Goal: Task Accomplishment & Management: Complete application form

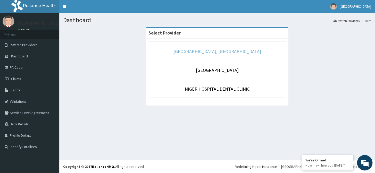
click at [225, 50] on link "[GEOGRAPHIC_DATA], [GEOGRAPHIC_DATA]" at bounding box center [217, 51] width 88 height 6
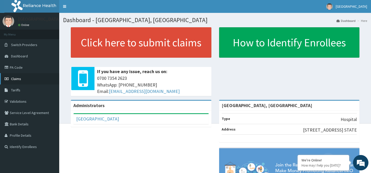
click at [21, 77] on link "Claims" at bounding box center [29, 78] width 59 height 11
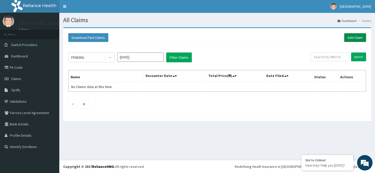
click at [358, 37] on link "Add Claim" at bounding box center [355, 37] width 22 height 9
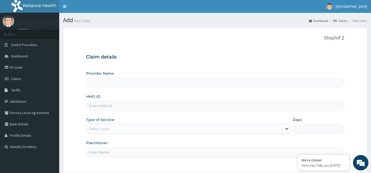
click at [110, 104] on input "HMO ID" at bounding box center [215, 106] width 258 height 10
type input "[GEOGRAPHIC_DATA], [GEOGRAPHIC_DATA]"
paste input "PNO/10044/D"
click at [90, 105] on input "PNO/10044/D" at bounding box center [215, 106] width 258 height 10
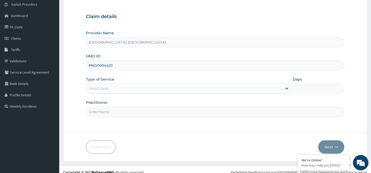
scroll to position [46, 0]
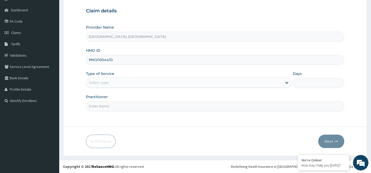
type input "PNO/10044/D"
click at [208, 82] on div "Select type" at bounding box center [184, 83] width 196 height 8
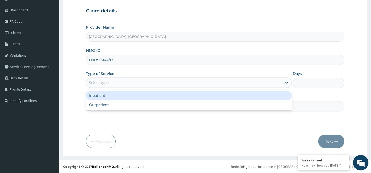
scroll to position [0, 0]
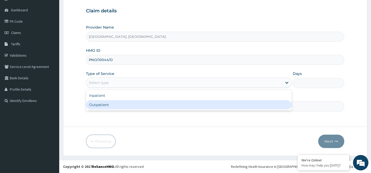
click at [198, 102] on div "Outpatient" at bounding box center [189, 104] width 206 height 9
type input "1"
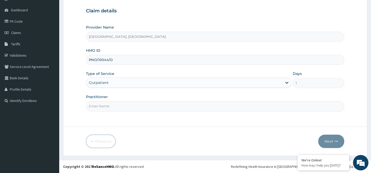
click at [224, 105] on input "Practitioner" at bounding box center [215, 106] width 258 height 10
type input "DR. KEN"
click at [331, 140] on button "Next" at bounding box center [332, 141] width 26 height 13
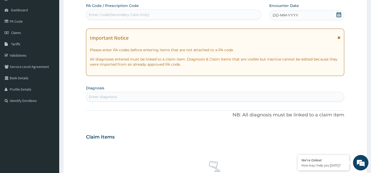
click at [337, 16] on icon at bounding box center [339, 14] width 5 height 5
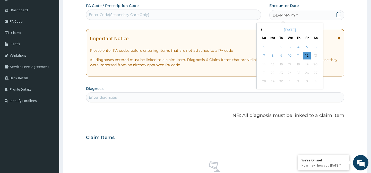
click at [261, 30] on button "Previous Month" at bounding box center [261, 29] width 3 height 3
click at [265, 88] on div "31" at bounding box center [264, 90] width 8 height 8
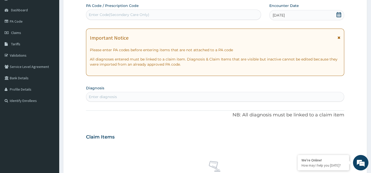
click at [167, 95] on div "Enter diagnosis" at bounding box center [215, 97] width 258 height 8
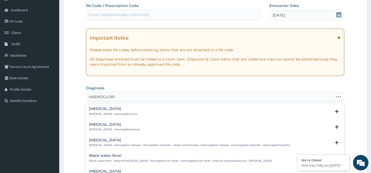
type input "HAEMOGLOBIN"
click at [171, 145] on p "Hemoglobinopathy , Hemoglobin disease , Hemoglobin disorder , Globin abnormalit…" at bounding box center [189, 146] width 201 height 4
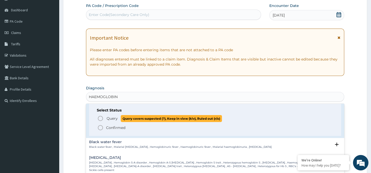
scroll to position [47, 0]
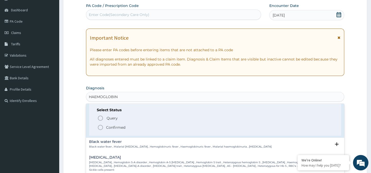
click at [117, 125] on p "Confirmed" at bounding box center [115, 127] width 19 height 5
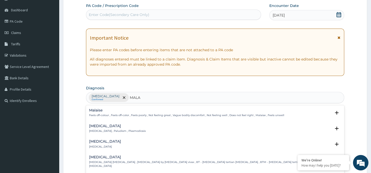
type input "MALAR"
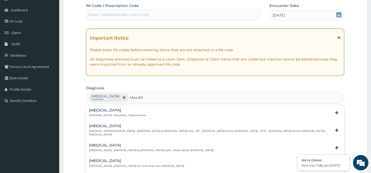
click at [111, 116] on p "Malaria , Paludism , Plasmodiosis" at bounding box center [117, 116] width 57 height 4
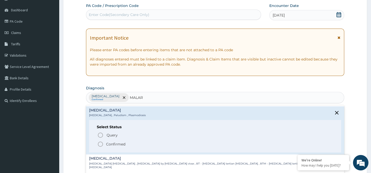
click at [111, 143] on p "Confirmed" at bounding box center [115, 144] width 19 height 5
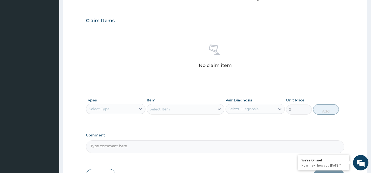
scroll to position [187, 0]
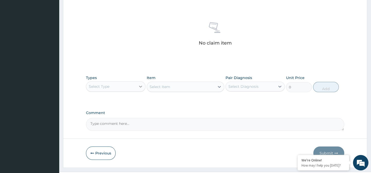
click at [141, 86] on icon at bounding box center [140, 86] width 5 height 5
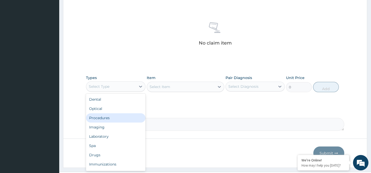
click at [108, 115] on div "Procedures" at bounding box center [115, 117] width 59 height 9
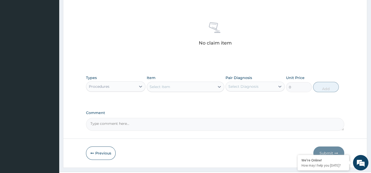
click at [176, 82] on div "Select Item" at bounding box center [186, 87] width 78 height 10
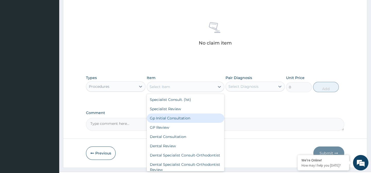
click at [171, 120] on div "Gp Initial Consultation" at bounding box center [186, 118] width 78 height 9
type input "3000"
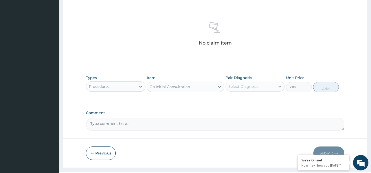
click at [278, 87] on icon at bounding box center [280, 86] width 5 height 5
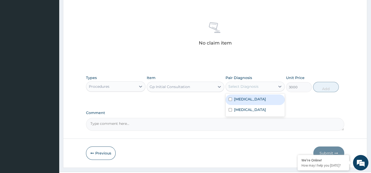
click at [272, 101] on div "Hemoglobinopathy" at bounding box center [255, 100] width 59 height 11
checkbox input "true"
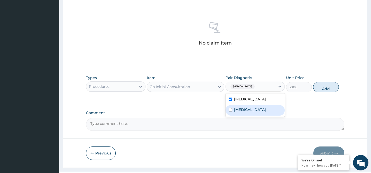
click at [270, 113] on div "Malaria" at bounding box center [255, 110] width 59 height 11
checkbox input "true"
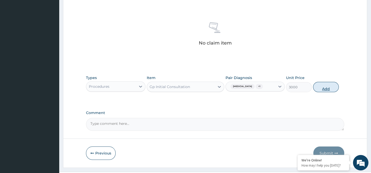
click at [330, 88] on button "Add" at bounding box center [326, 87] width 26 height 10
type input "0"
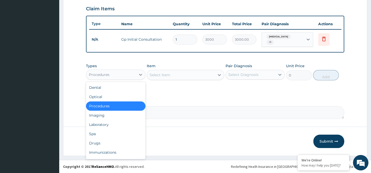
click at [124, 73] on div "Procedures" at bounding box center [110, 75] width 49 height 8
click at [95, 144] on div "Drugs" at bounding box center [115, 143] width 59 height 9
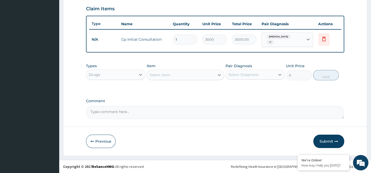
click at [159, 76] on div "Select Item" at bounding box center [160, 74] width 21 height 5
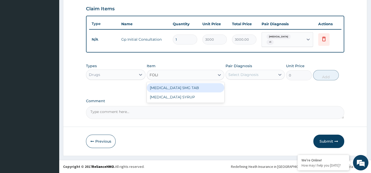
type input "FOLIC"
click at [176, 86] on div "FOLIC ACID 5MG TAB" at bounding box center [186, 87] width 78 height 9
type input "90"
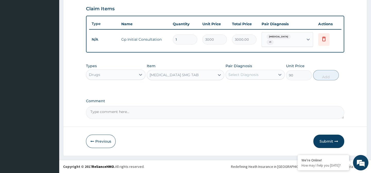
click at [253, 73] on div "Select Diagnosis" at bounding box center [244, 74] width 30 height 5
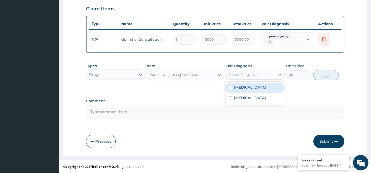
click at [254, 86] on label "Hemoglobinopathy" at bounding box center [250, 87] width 32 height 5
checkbox input "true"
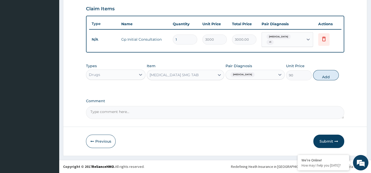
drag, startPoint x: 327, startPoint y: 76, endPoint x: 237, endPoint y: 85, distance: 89.9
click at [324, 77] on button "Add" at bounding box center [326, 75] width 26 height 10
type input "0"
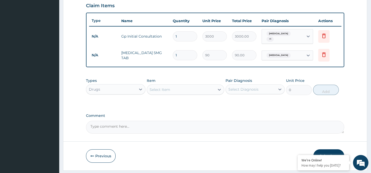
click at [169, 91] on div "Select Item" at bounding box center [160, 89] width 21 height 5
type input "L"
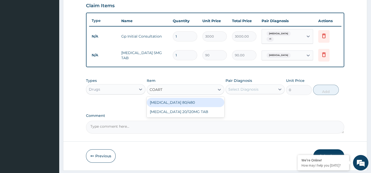
type input "COARTE"
drag, startPoint x: 188, startPoint y: 107, endPoint x: 233, endPoint y: 89, distance: 48.6
click at [188, 106] on div "COARTEM 80/480" at bounding box center [186, 102] width 78 height 9
type input "348"
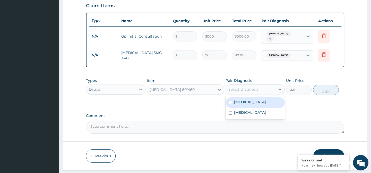
click at [247, 90] on div "Select Diagnosis" at bounding box center [244, 89] width 30 height 5
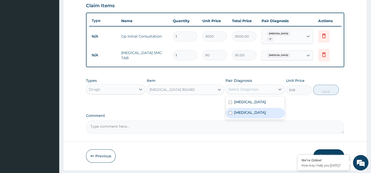
drag, startPoint x: 247, startPoint y: 116, endPoint x: 263, endPoint y: 103, distance: 20.1
click at [246, 115] on label "Malaria" at bounding box center [250, 112] width 32 height 5
checkbox input "true"
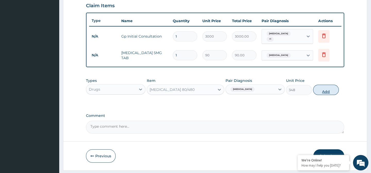
click at [323, 93] on button "Add" at bounding box center [326, 90] width 26 height 10
type input "0"
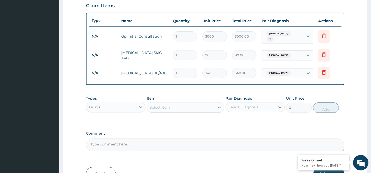
click at [163, 110] on div "Select Item" at bounding box center [160, 107] width 21 height 5
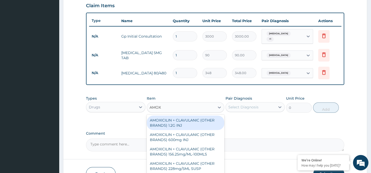
type input "AMOXY"
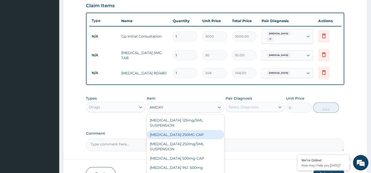
click at [196, 137] on div "AMOXYCILLIN 250MG CAP" at bounding box center [186, 134] width 78 height 9
type input "120"
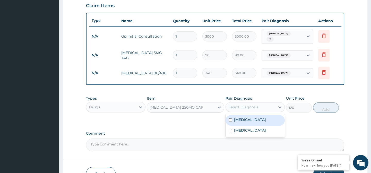
click at [243, 107] on div "Select Diagnosis" at bounding box center [250, 107] width 49 height 8
drag, startPoint x: 249, startPoint y: 123, endPoint x: 246, endPoint y: 129, distance: 6.2
click at [247, 126] on div "Hemoglobinopathy" at bounding box center [255, 120] width 59 height 11
checkbox input "true"
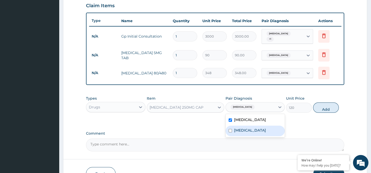
click at [245, 131] on label "Malaria" at bounding box center [250, 130] width 32 height 5
checkbox input "true"
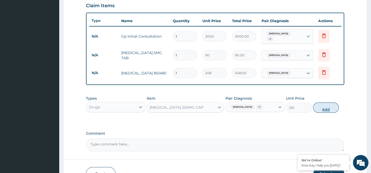
click at [327, 112] on button "Add" at bounding box center [326, 108] width 26 height 10
type input "0"
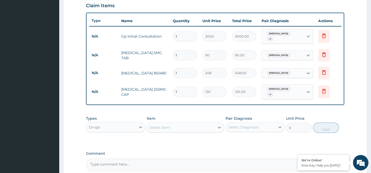
drag, startPoint x: 170, startPoint y: 128, endPoint x: 175, endPoint y: 122, distance: 7.5
click at [170, 128] on div "Select Item" at bounding box center [181, 127] width 68 height 8
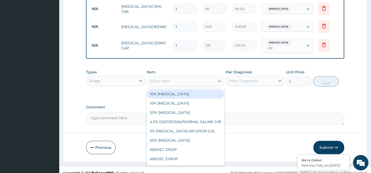
scroll to position [226, 0]
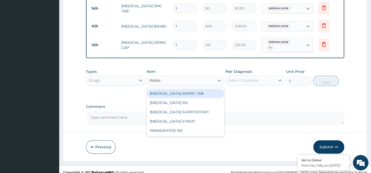
type input "PARACE"
click at [196, 97] on div "PARACETAMOL 500MG TAB" at bounding box center [186, 93] width 78 height 9
type input "72"
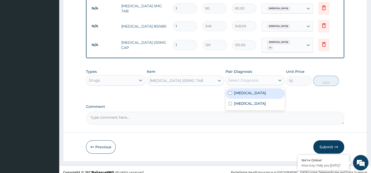
drag, startPoint x: 238, startPoint y: 81, endPoint x: 234, endPoint y: 92, distance: 10.9
click at [238, 82] on div "Select Diagnosis" at bounding box center [244, 80] width 30 height 5
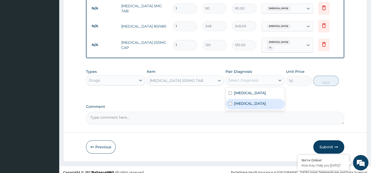
drag, startPoint x: 235, startPoint y: 108, endPoint x: 235, endPoint y: 105, distance: 2.8
click at [235, 106] on label "Malaria" at bounding box center [250, 103] width 32 height 5
checkbox input "true"
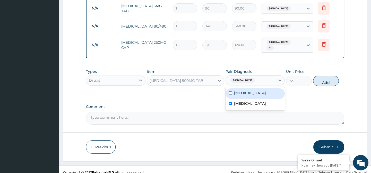
click at [235, 99] on div "Hemoglobinopathy" at bounding box center [255, 93] width 59 height 11
checkbox input "true"
click at [325, 85] on button "Add" at bounding box center [326, 81] width 26 height 10
type input "0"
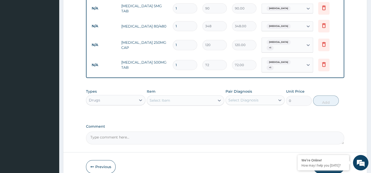
click at [205, 102] on div "Select Item" at bounding box center [181, 100] width 68 height 8
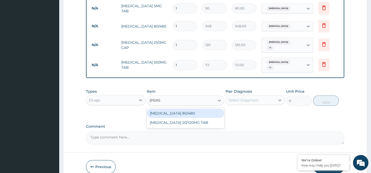
type input "COART"
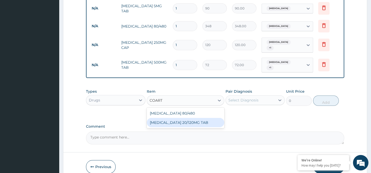
drag, startPoint x: 209, startPoint y: 125, endPoint x: 227, endPoint y: 100, distance: 31.3
click at [206, 125] on div "COARTEM 20/120MG TAB" at bounding box center [186, 122] width 78 height 9
type input "150"
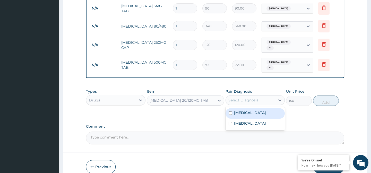
click at [242, 101] on div "Select Diagnosis" at bounding box center [244, 100] width 30 height 5
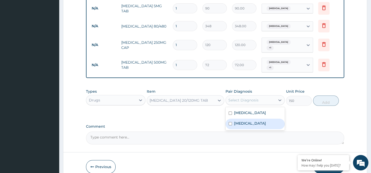
click at [239, 123] on label "Malaria" at bounding box center [250, 123] width 32 height 5
checkbox input "true"
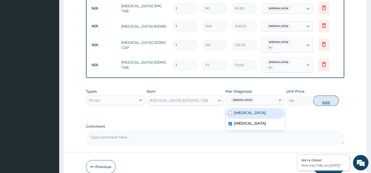
click at [325, 103] on button "Add" at bounding box center [326, 101] width 26 height 10
type input "0"
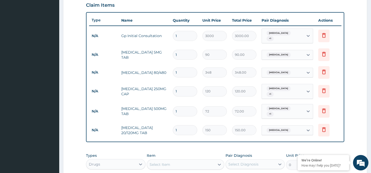
scroll to position [179, 0]
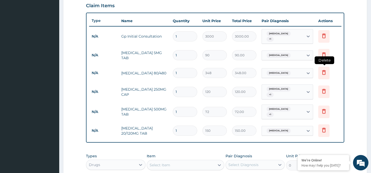
click at [324, 72] on icon at bounding box center [324, 72] width 6 height 6
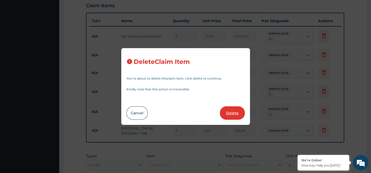
click at [229, 112] on button "Delete" at bounding box center [232, 112] width 25 height 13
type input "120"
type input "120.00"
type input "72"
type input "72.00"
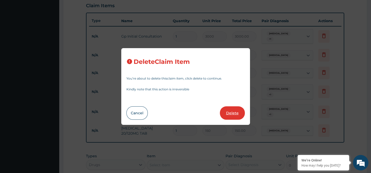
type input "150"
type input "150.00"
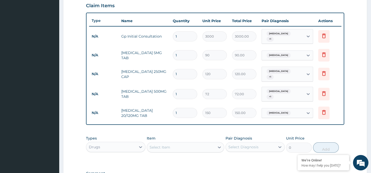
click at [181, 56] on input "1" at bounding box center [185, 55] width 24 height 10
type input "0.00"
type input "3"
type input "270.00"
type input "30"
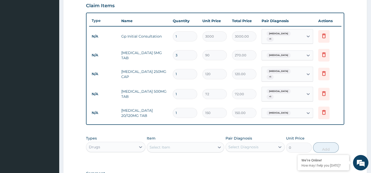
type input "2700.00"
type input "30"
click at [187, 72] on input "1" at bounding box center [185, 74] width 24 height 10
type input "15"
type input "1800.00"
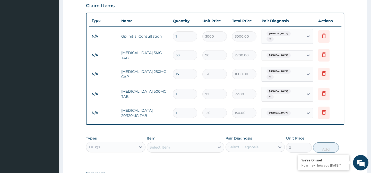
type input "15"
click at [183, 96] on input "1" at bounding box center [185, 94] width 24 height 10
type input "0.00"
type input "9"
type input "648.00"
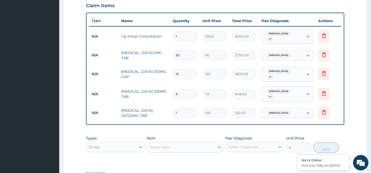
type input "9"
click at [186, 110] on input "1" at bounding box center [185, 113] width 24 height 10
type input "0.00"
type input "6"
type input "900.00"
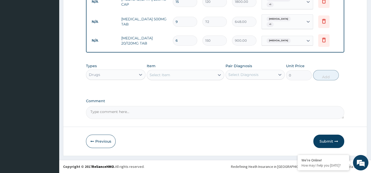
scroll to position [253, 0]
type input "6"
click at [324, 141] on button "Submit" at bounding box center [329, 141] width 31 height 13
